Goal: Register for event/course

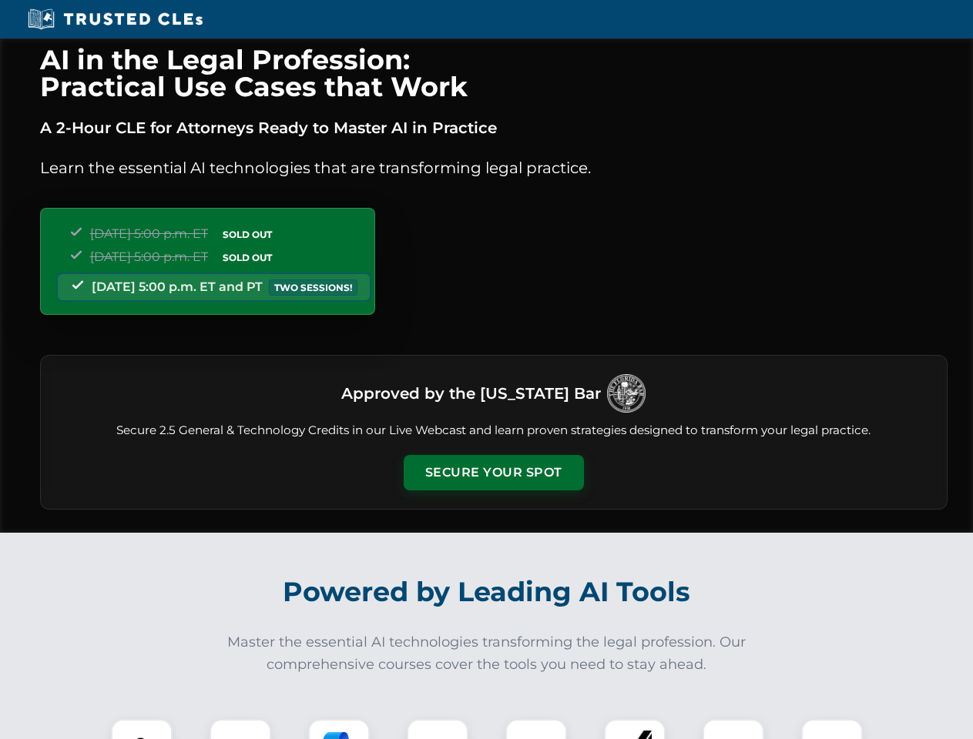
click at [493, 473] on button "Secure Your Spot" at bounding box center [493, 472] width 180 height 35
click at [142, 729] on img at bounding box center [141, 750] width 45 height 45
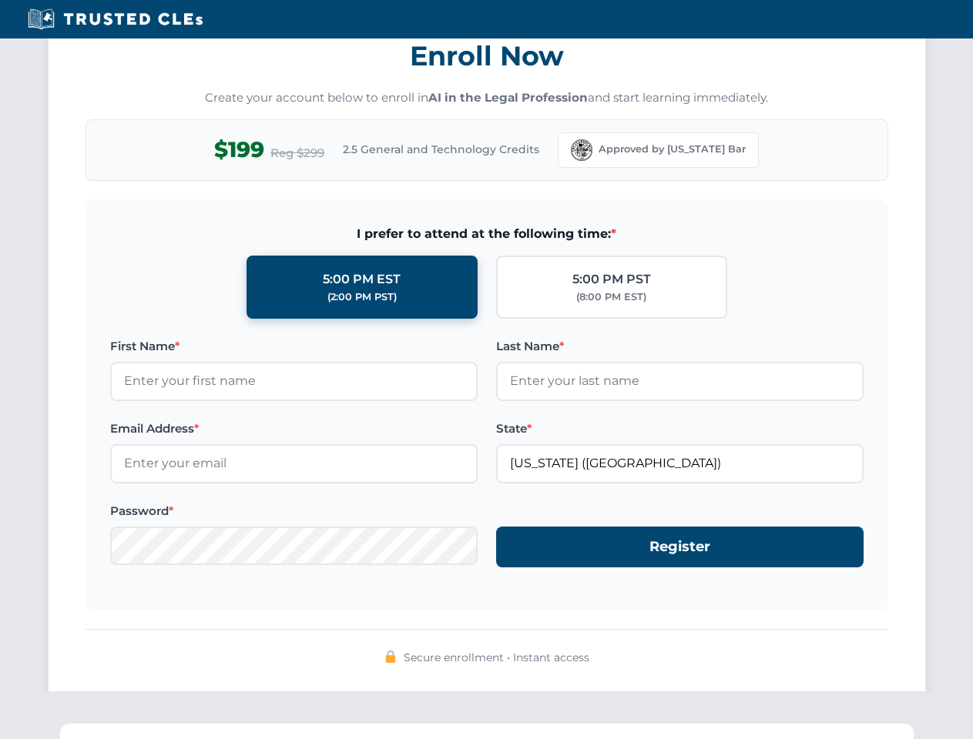
scroll to position [1512, 0]
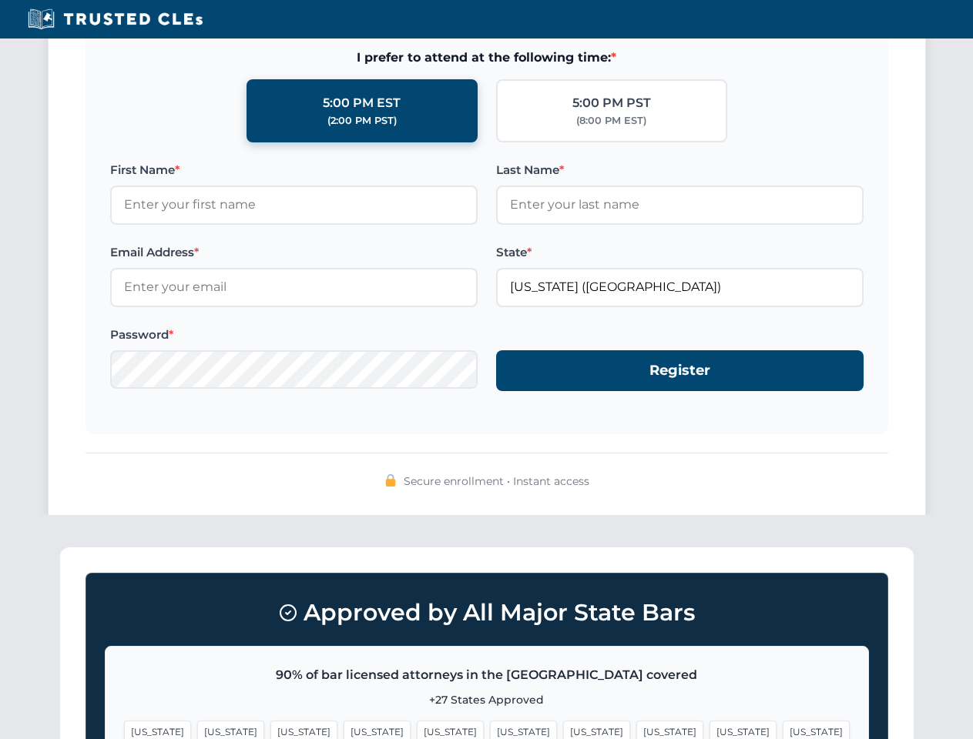
click at [709, 729] on span "[US_STATE]" at bounding box center [742, 732] width 67 height 22
